Goal: Information Seeking & Learning: Learn about a topic

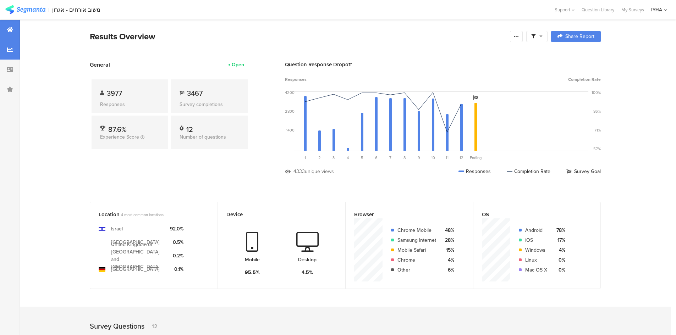
click at [7, 46] on div at bounding box center [10, 50] width 20 height 20
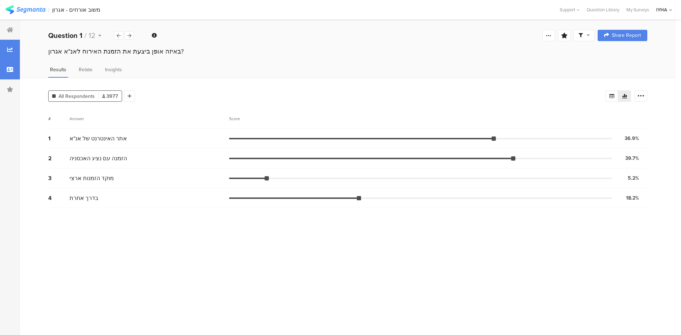
click at [7, 66] on div at bounding box center [10, 70] width 20 height 20
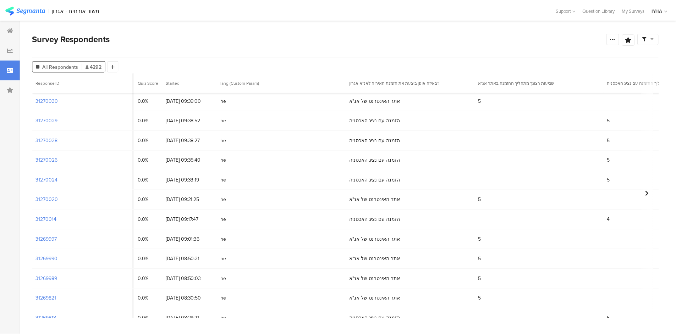
scroll to position [399, 773]
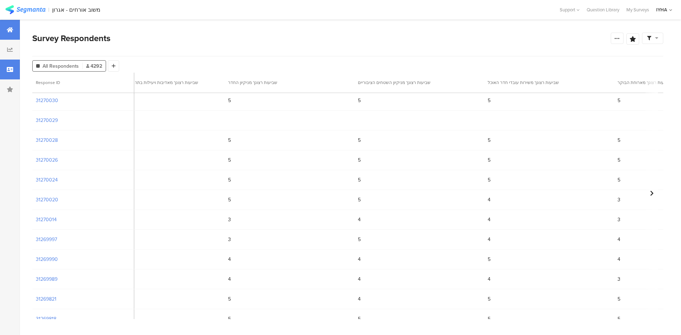
click at [9, 31] on icon at bounding box center [10, 30] width 6 height 6
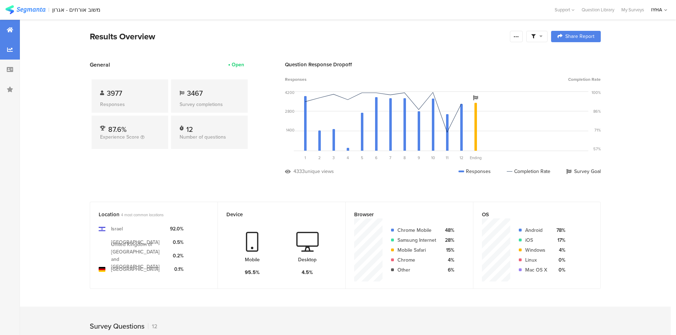
click at [11, 45] on div at bounding box center [10, 50] width 20 height 20
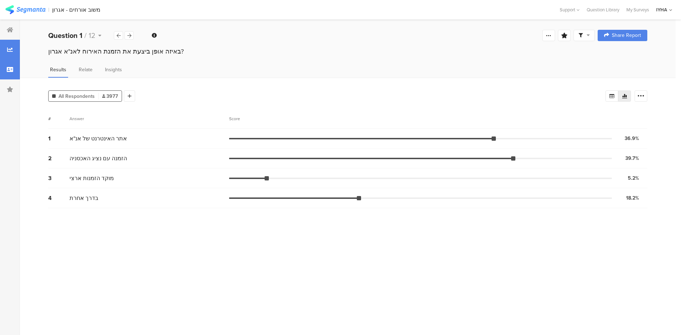
click at [15, 65] on div at bounding box center [10, 70] width 20 height 20
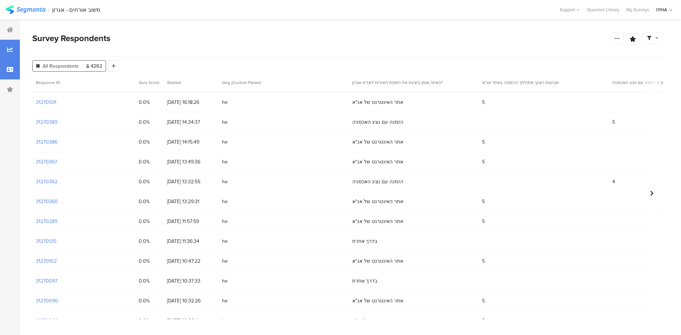
click at [14, 48] on div at bounding box center [10, 50] width 20 height 20
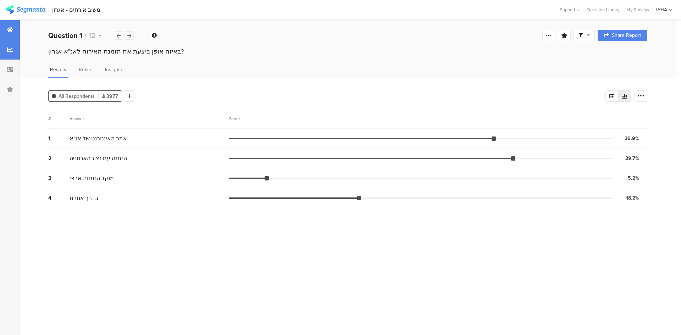
click at [12, 26] on div at bounding box center [10, 30] width 20 height 20
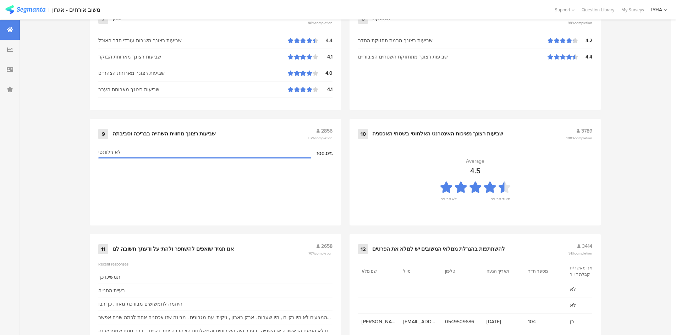
scroll to position [705, 0]
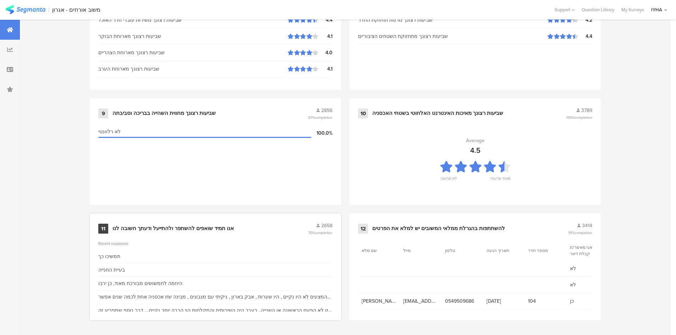
click at [217, 228] on div "אנו תמיד שואפים להשתפר ולהתייעל ודעתך חשובה לנו" at bounding box center [172, 228] width 121 height 7
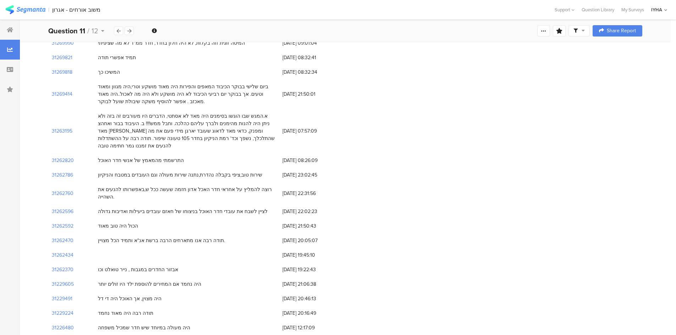
scroll to position [470, 0]
click at [59, 155] on section "31262820" at bounding box center [63, 158] width 22 height 7
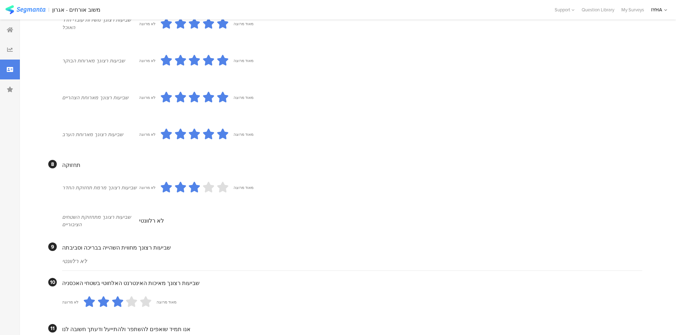
scroll to position [434, 0]
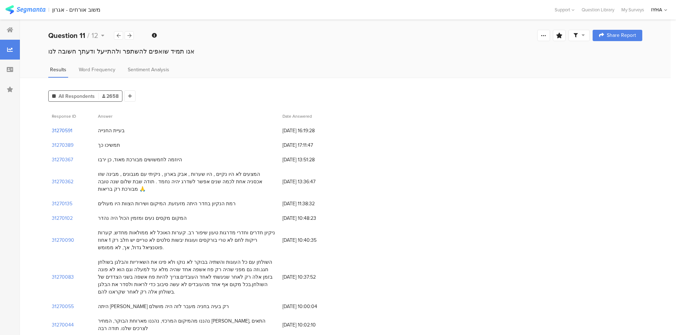
click at [63, 130] on section "31270591" at bounding box center [62, 130] width 21 height 7
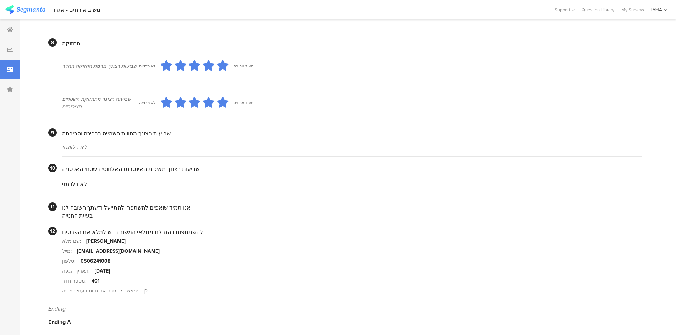
scroll to position [569, 0]
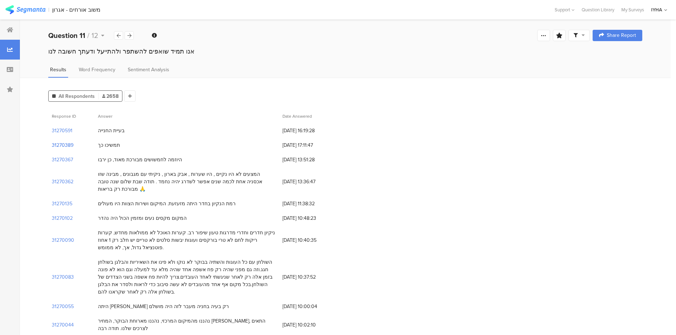
click at [60, 147] on section "31270389" at bounding box center [63, 145] width 22 height 7
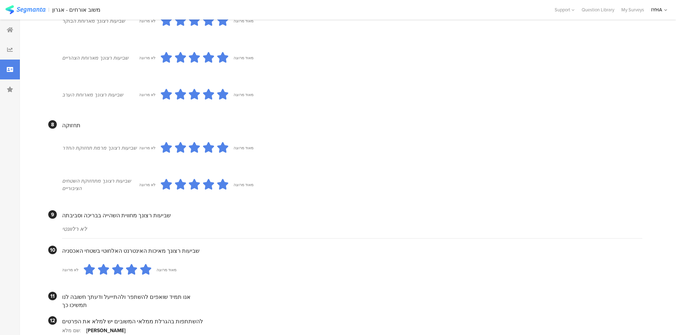
scroll to position [591, 0]
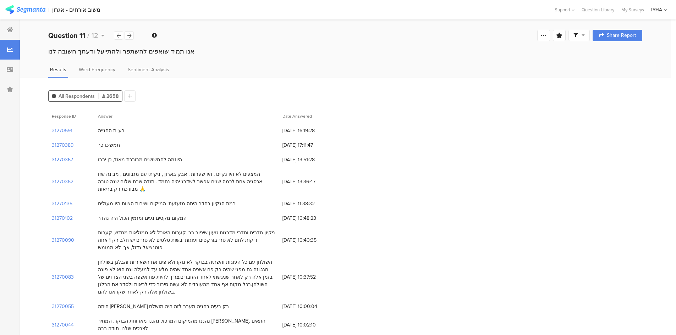
click at [57, 161] on section "31270367" at bounding box center [62, 159] width 21 height 7
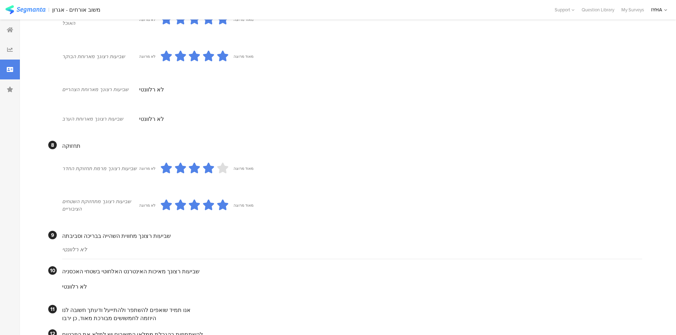
scroll to position [446, 0]
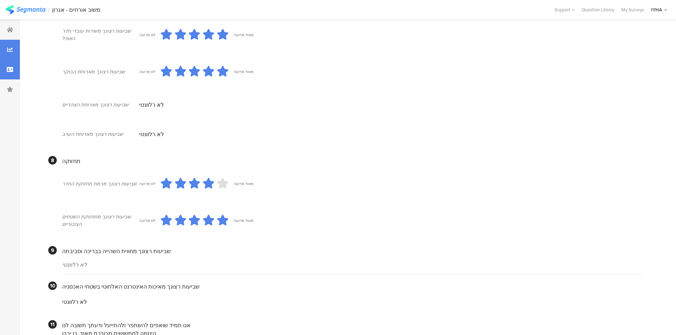
click at [11, 52] on icon at bounding box center [10, 50] width 6 height 6
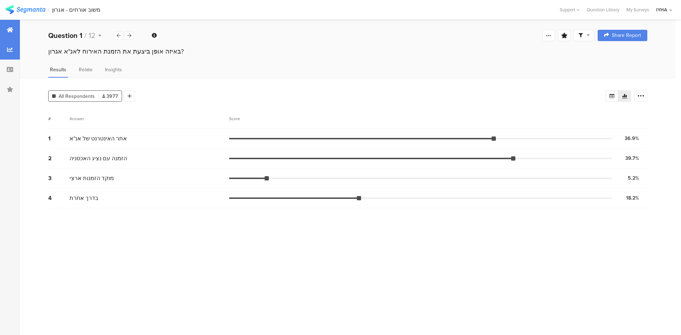
click at [0, 35] on div at bounding box center [10, 30] width 20 height 20
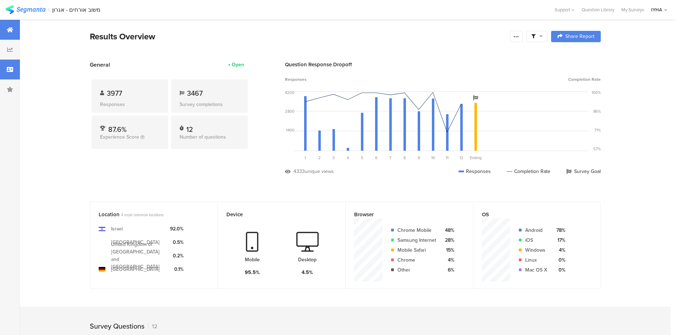
click at [8, 70] on icon at bounding box center [10, 70] width 6 height 6
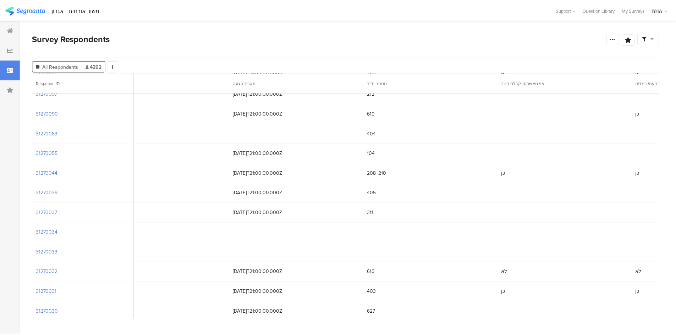
scroll to position [195, 2691]
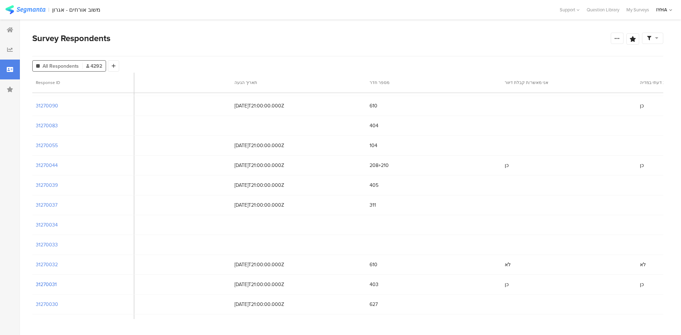
click at [51, 285] on section "31270031" at bounding box center [46, 284] width 21 height 7
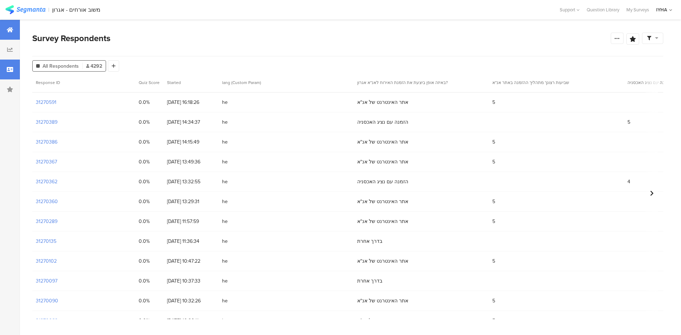
click at [10, 30] on icon at bounding box center [10, 30] width 6 height 6
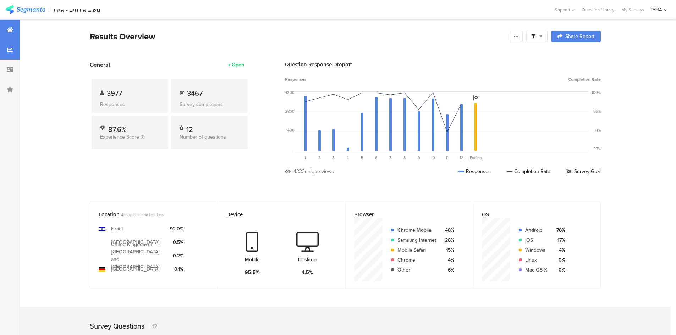
click at [5, 49] on div at bounding box center [10, 50] width 20 height 20
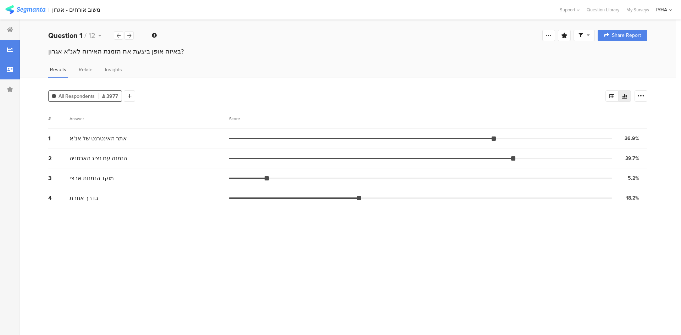
click at [5, 67] on div at bounding box center [10, 70] width 20 height 20
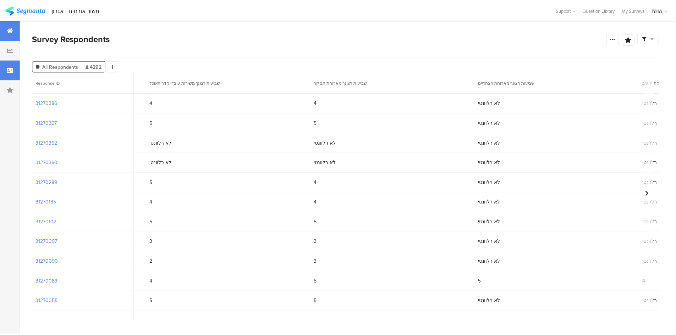
scroll to position [0, 1396]
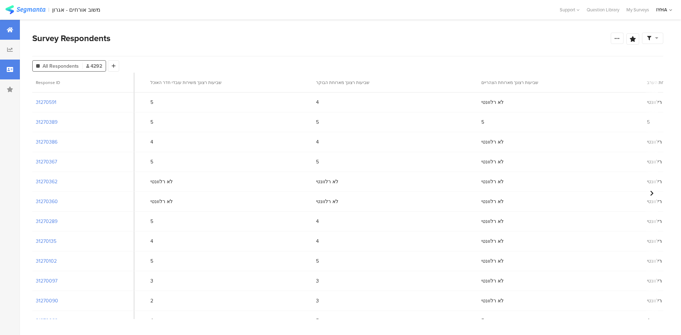
click at [5, 29] on div at bounding box center [10, 30] width 20 height 20
